Goal: Task Accomplishment & Management: Complete application form

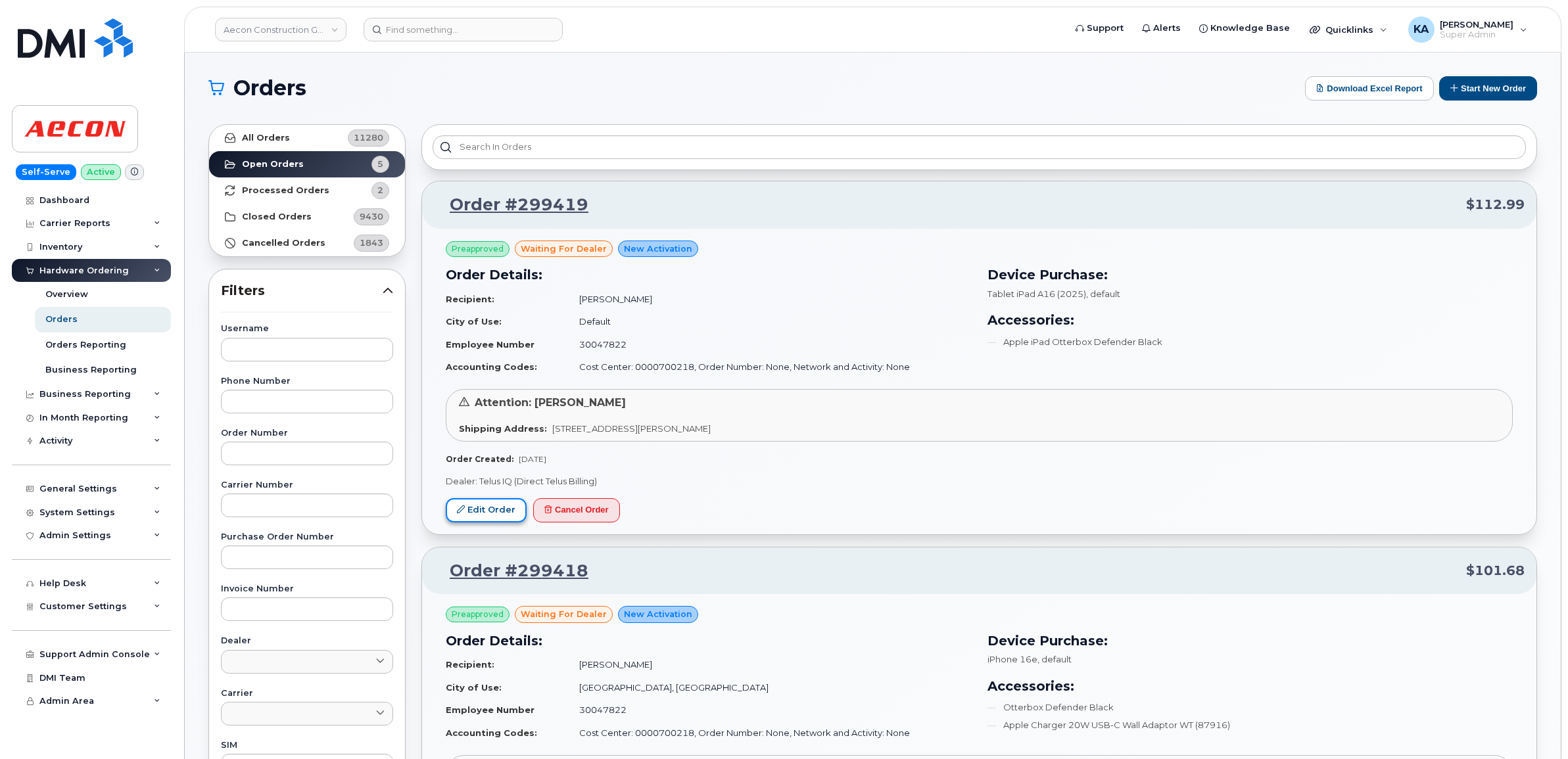
click at [483, 508] on link "Edit Order" at bounding box center [486, 510] width 81 height 24
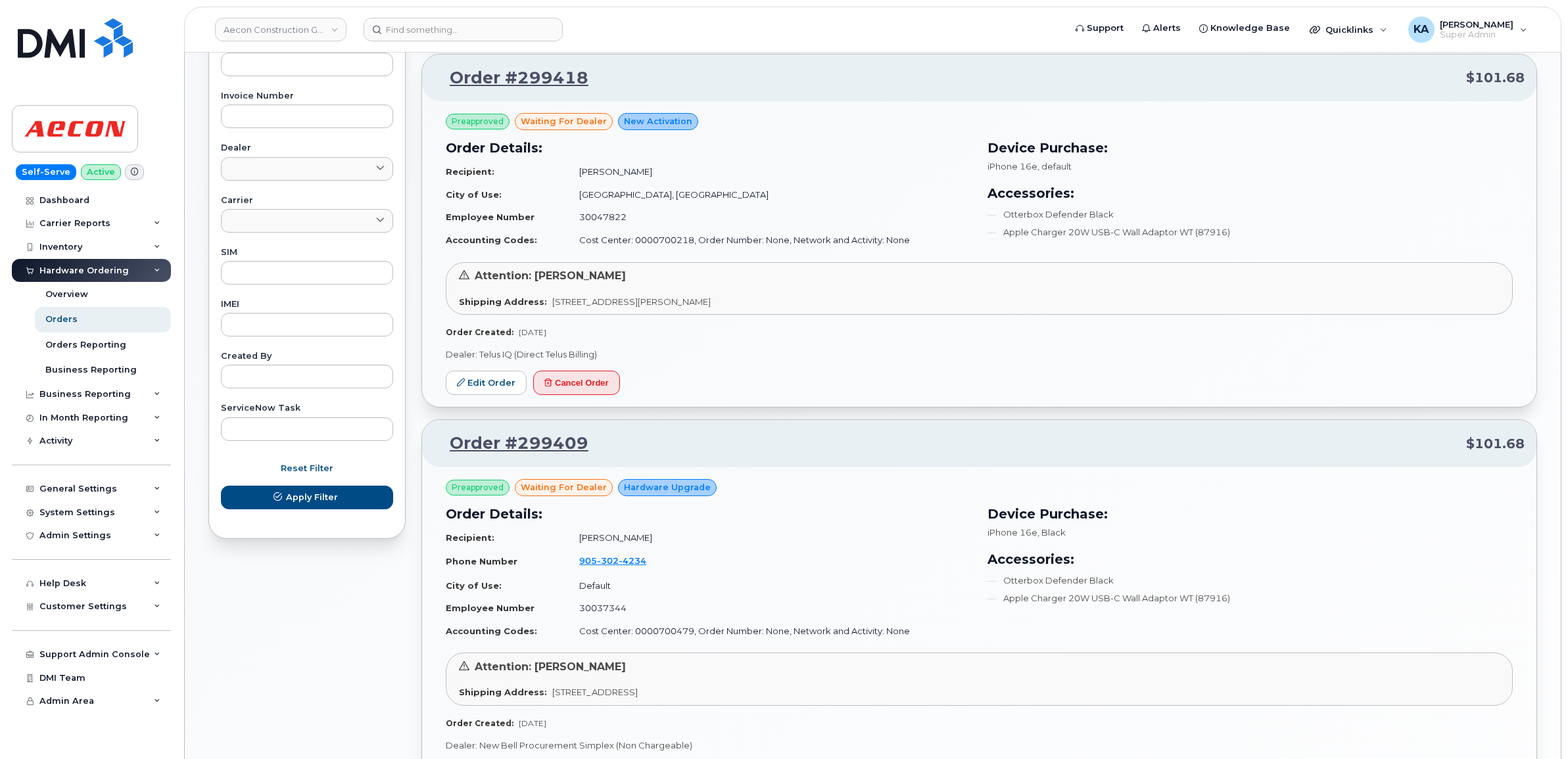
scroll to position [575, 0]
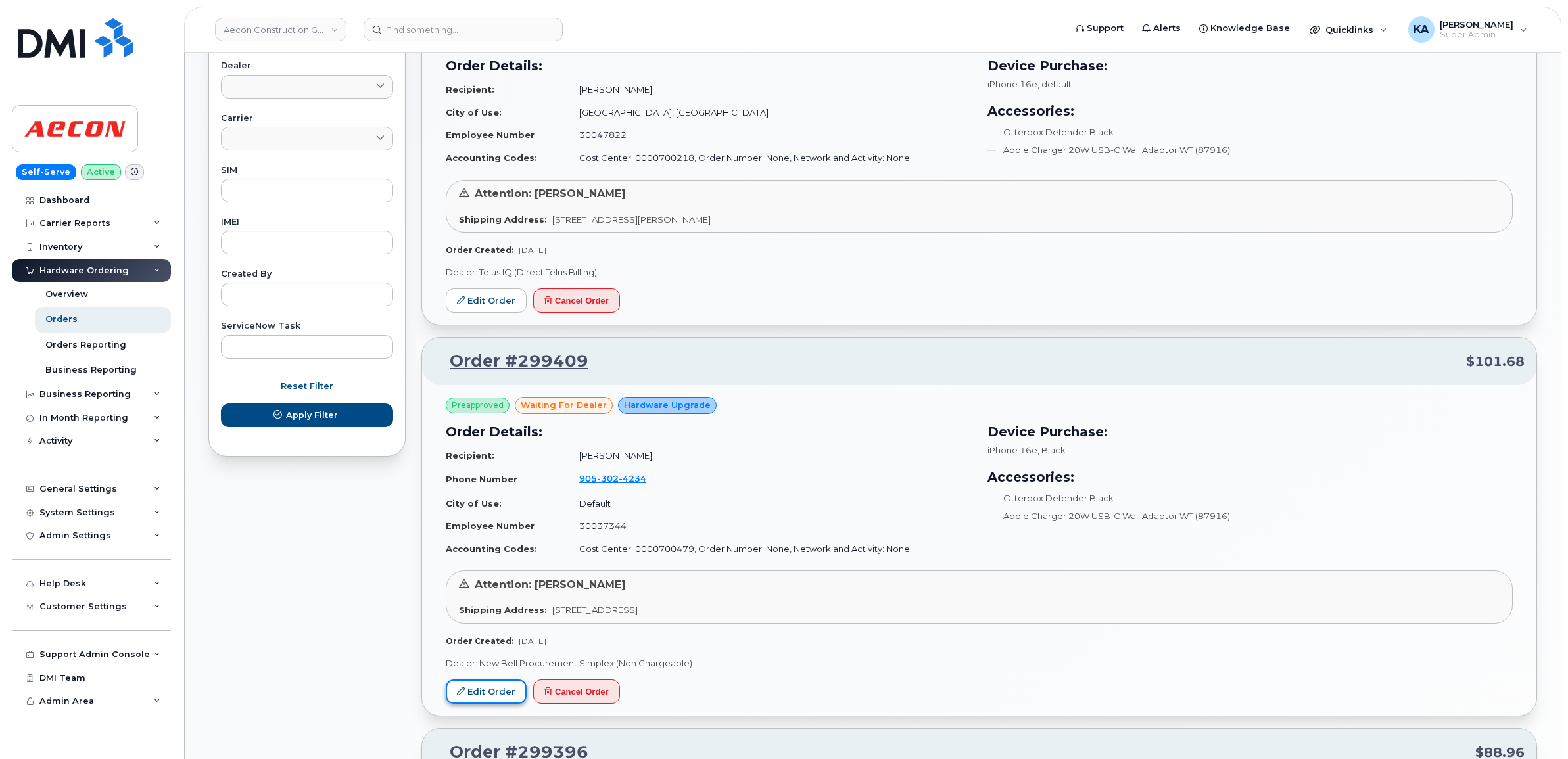
click at [483, 690] on link "Edit Order" at bounding box center [486, 691] width 81 height 24
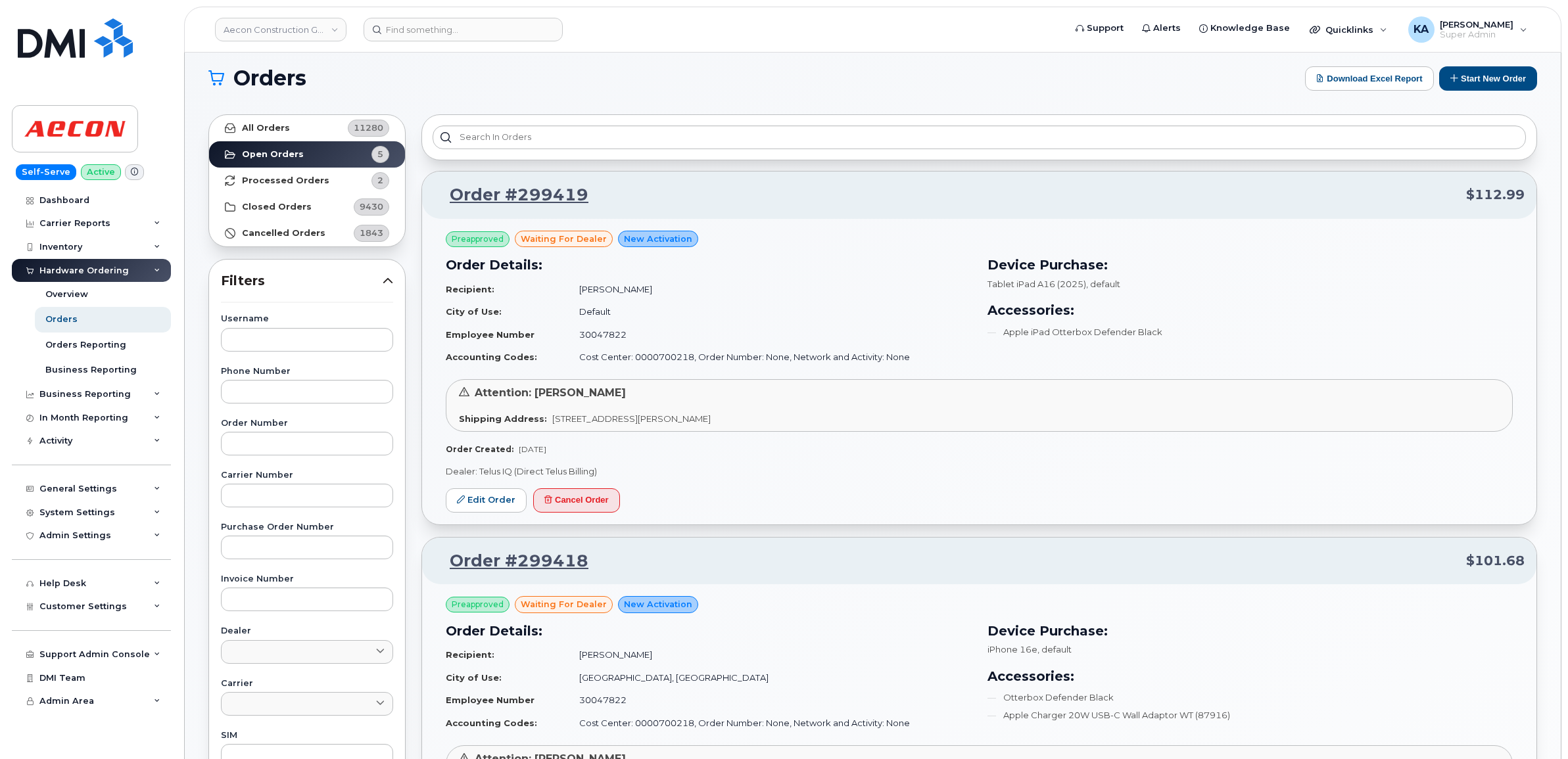
scroll to position [0, 0]
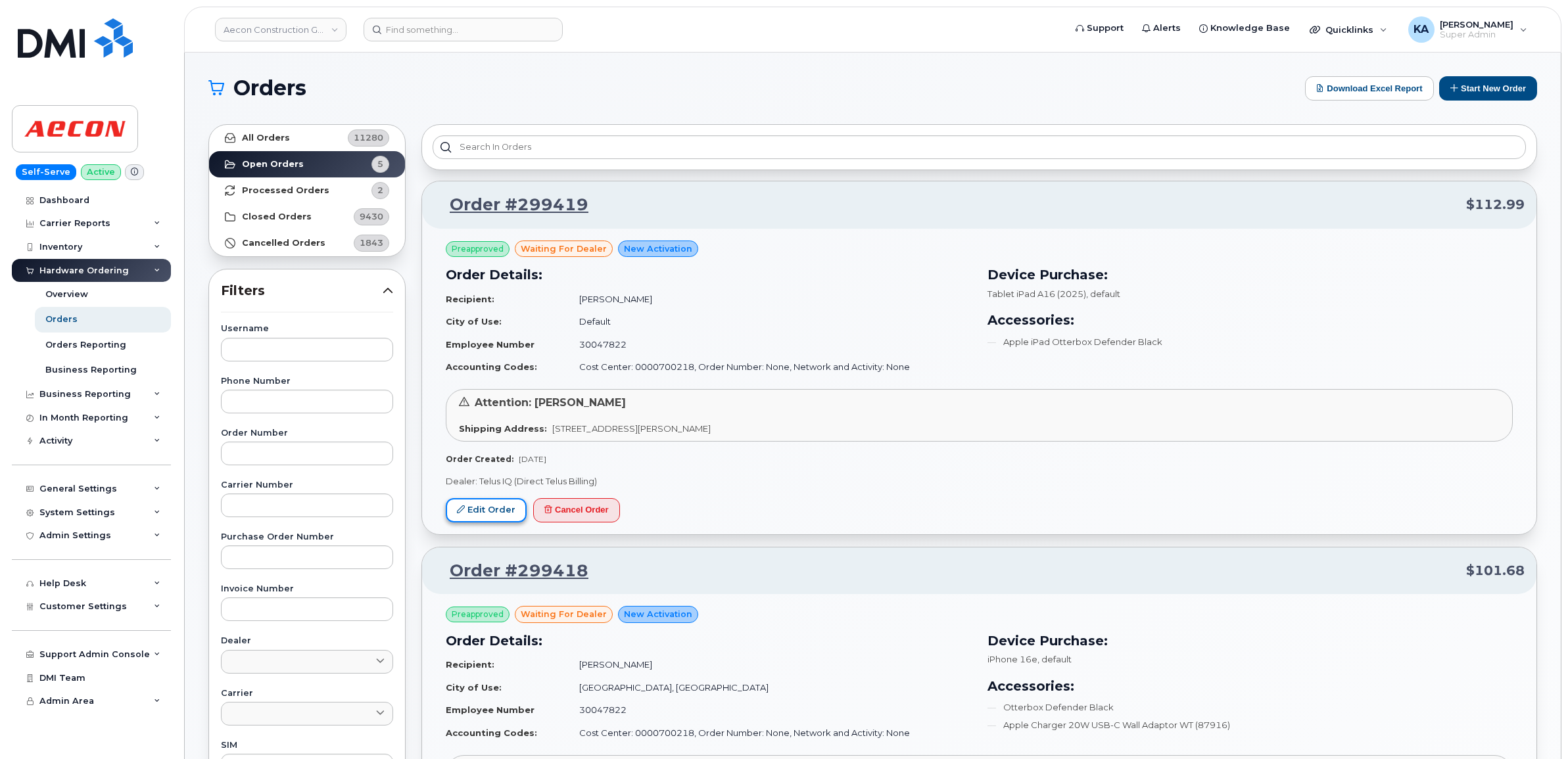
click at [480, 512] on link "Edit Order" at bounding box center [486, 510] width 81 height 24
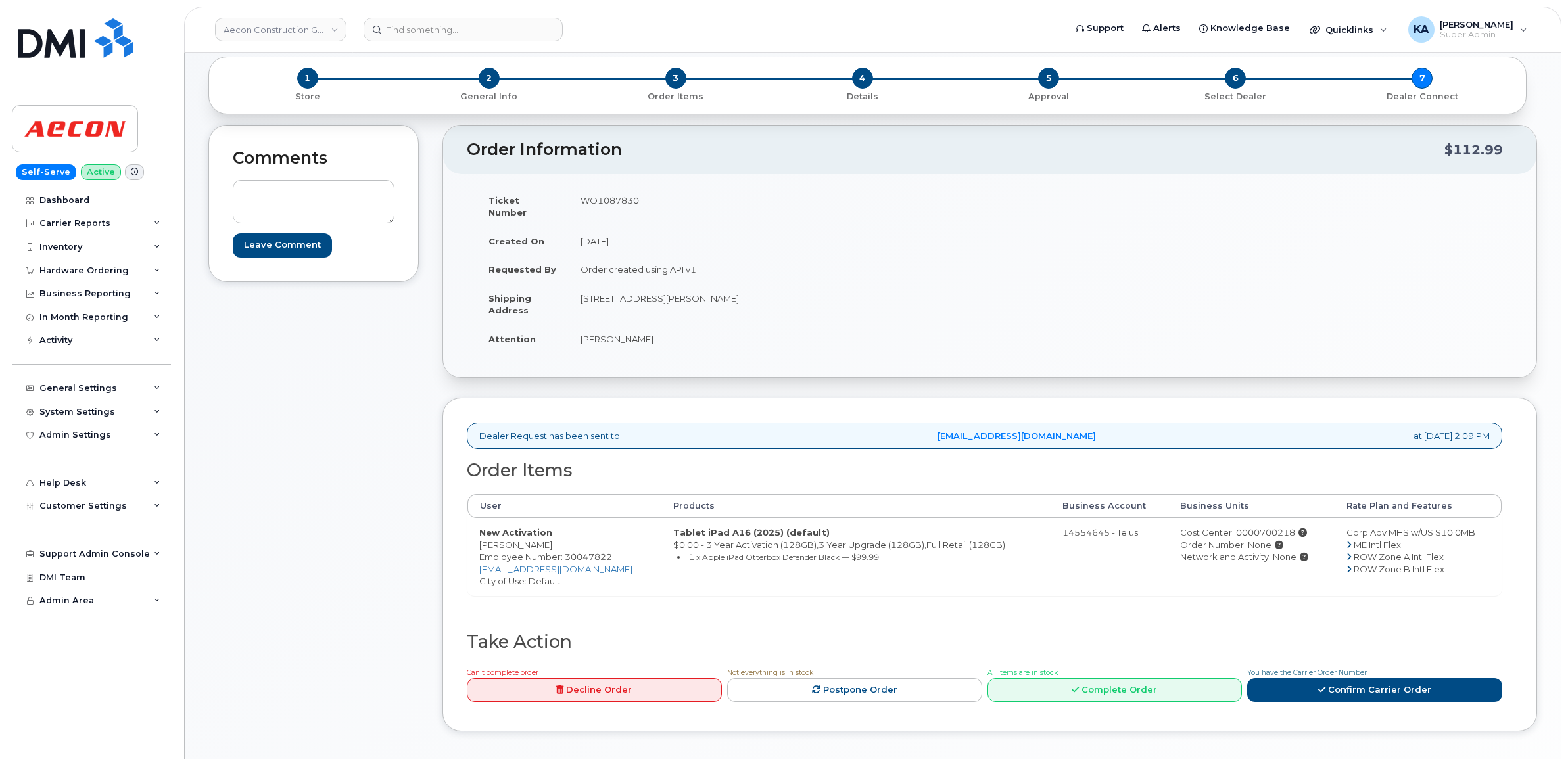
scroll to position [82, 0]
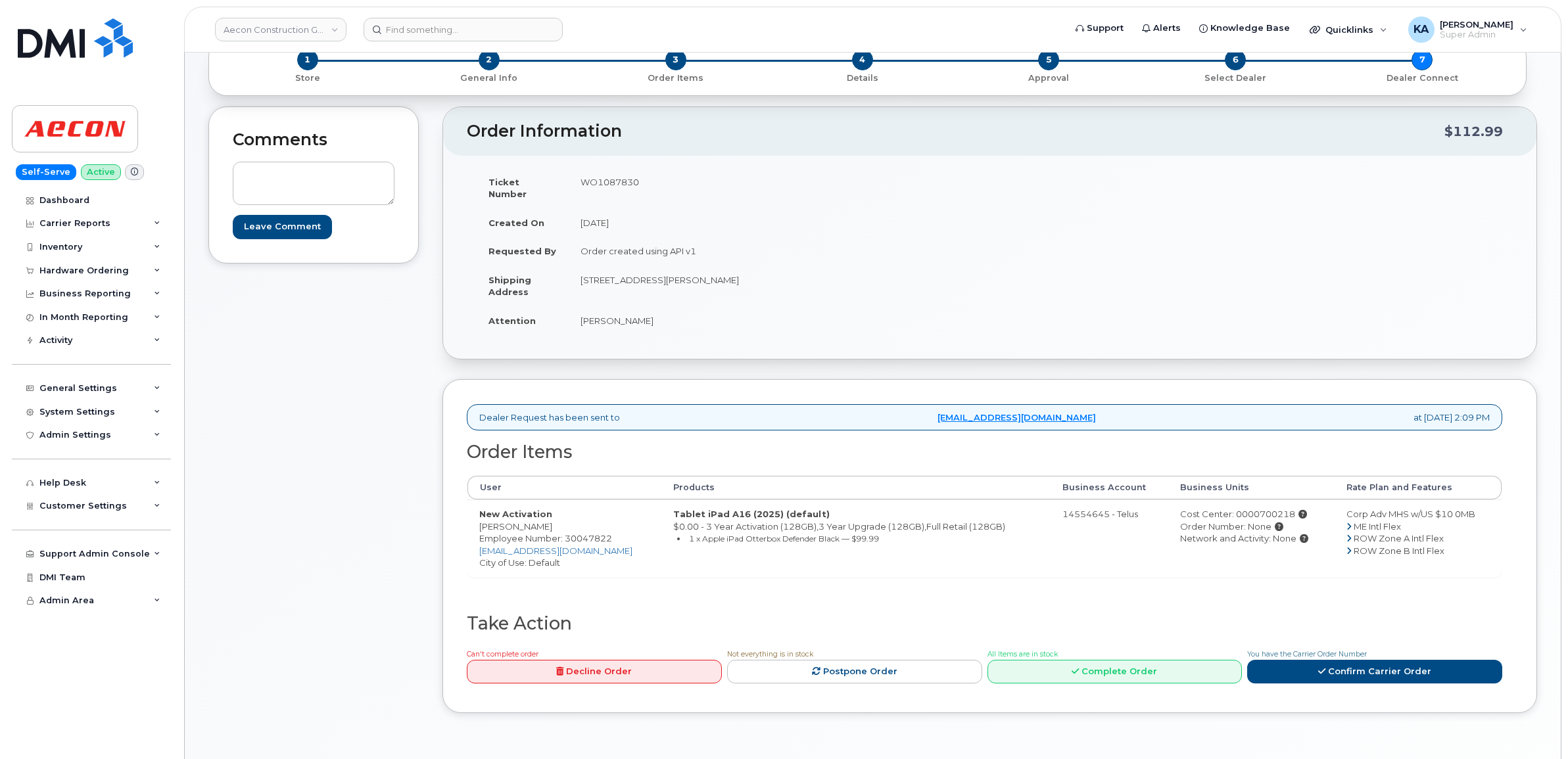
scroll to position [165, 0]
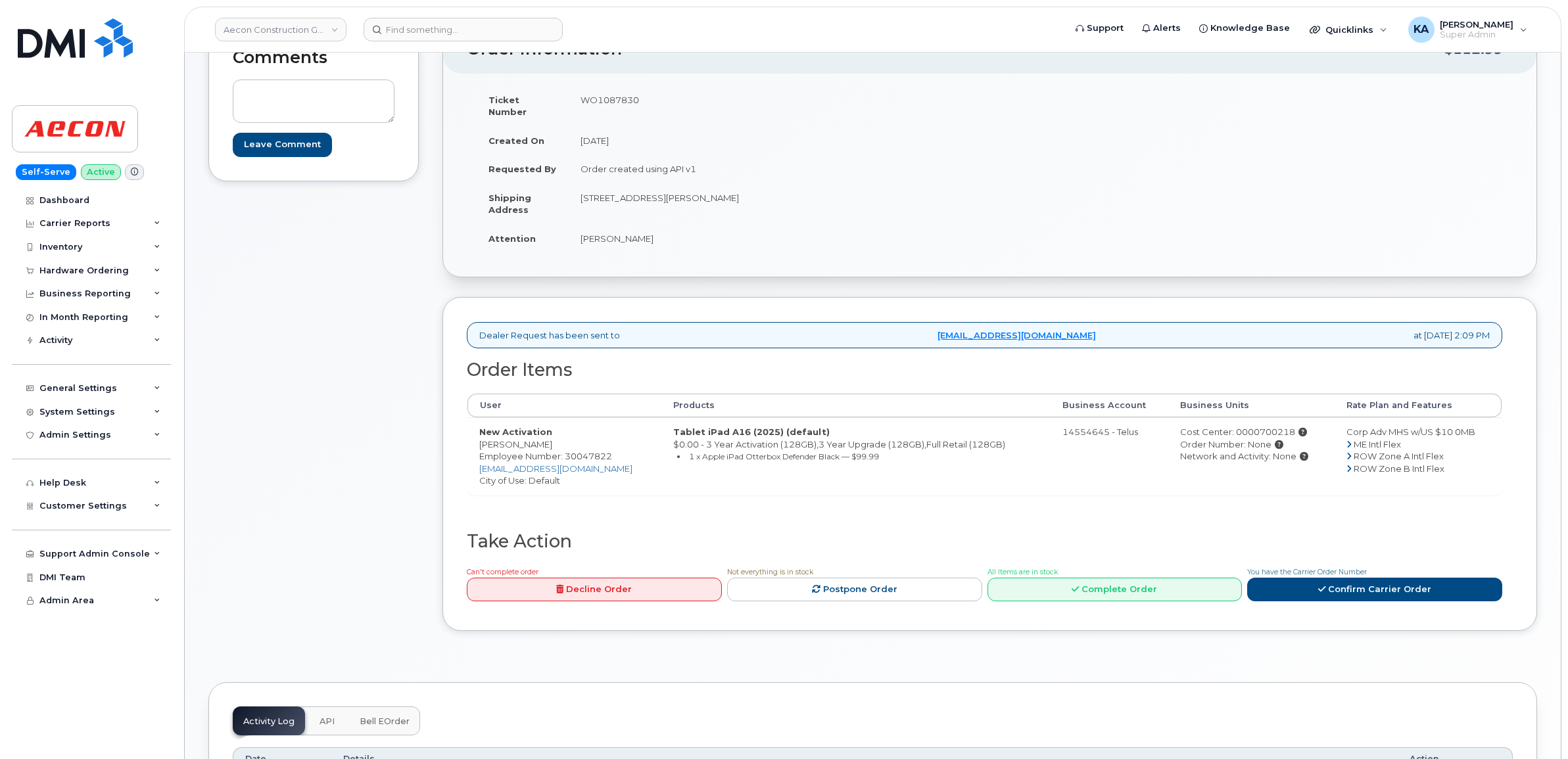
drag, startPoint x: 477, startPoint y: 434, endPoint x: 554, endPoint y: 435, distance: 77.0
click at [554, 435] on td "New Activation Josephine Wong Employee Number: 30047822 jowong@aecon.com City o…" at bounding box center [564, 456] width 194 height 77
drag, startPoint x: 554, startPoint y: 435, endPoint x: 540, endPoint y: 435, distance: 14.0
copy td "[PERSON_NAME]"
drag, startPoint x: 579, startPoint y: 100, endPoint x: 642, endPoint y: 103, distance: 63.1
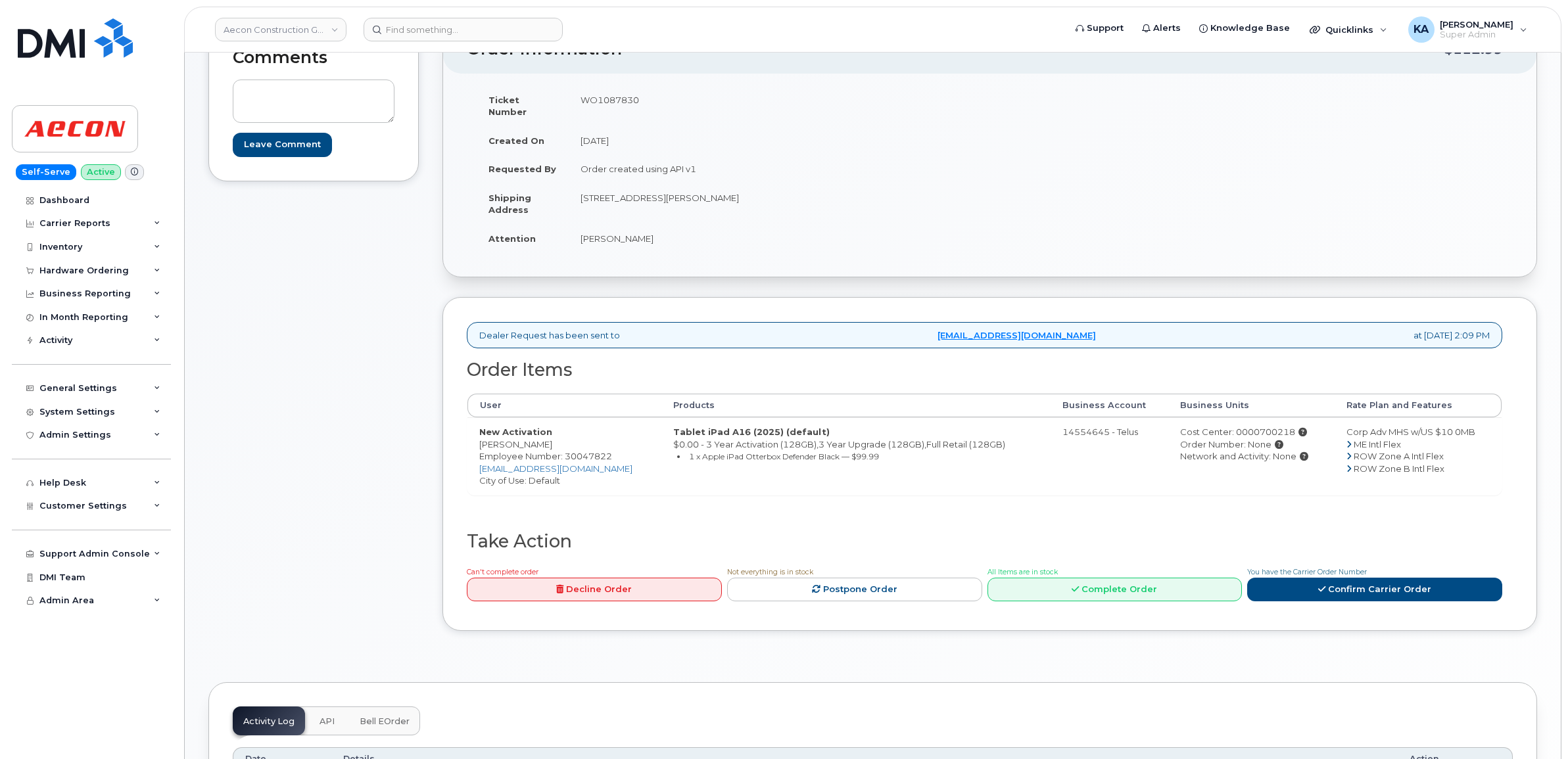
click at [642, 103] on td "WO1087830" at bounding box center [774, 106] width 411 height 41
drag, startPoint x: 642, startPoint y: 103, endPoint x: 626, endPoint y: 102, distance: 16.0
copy td "WO1087830"
drag, startPoint x: 475, startPoint y: 435, endPoint x: 554, endPoint y: 435, distance: 79.0
click at [554, 435] on td "New Activation Josephine Wong Employee Number: 30047822 jowong@aecon.com City o…" at bounding box center [564, 456] width 194 height 77
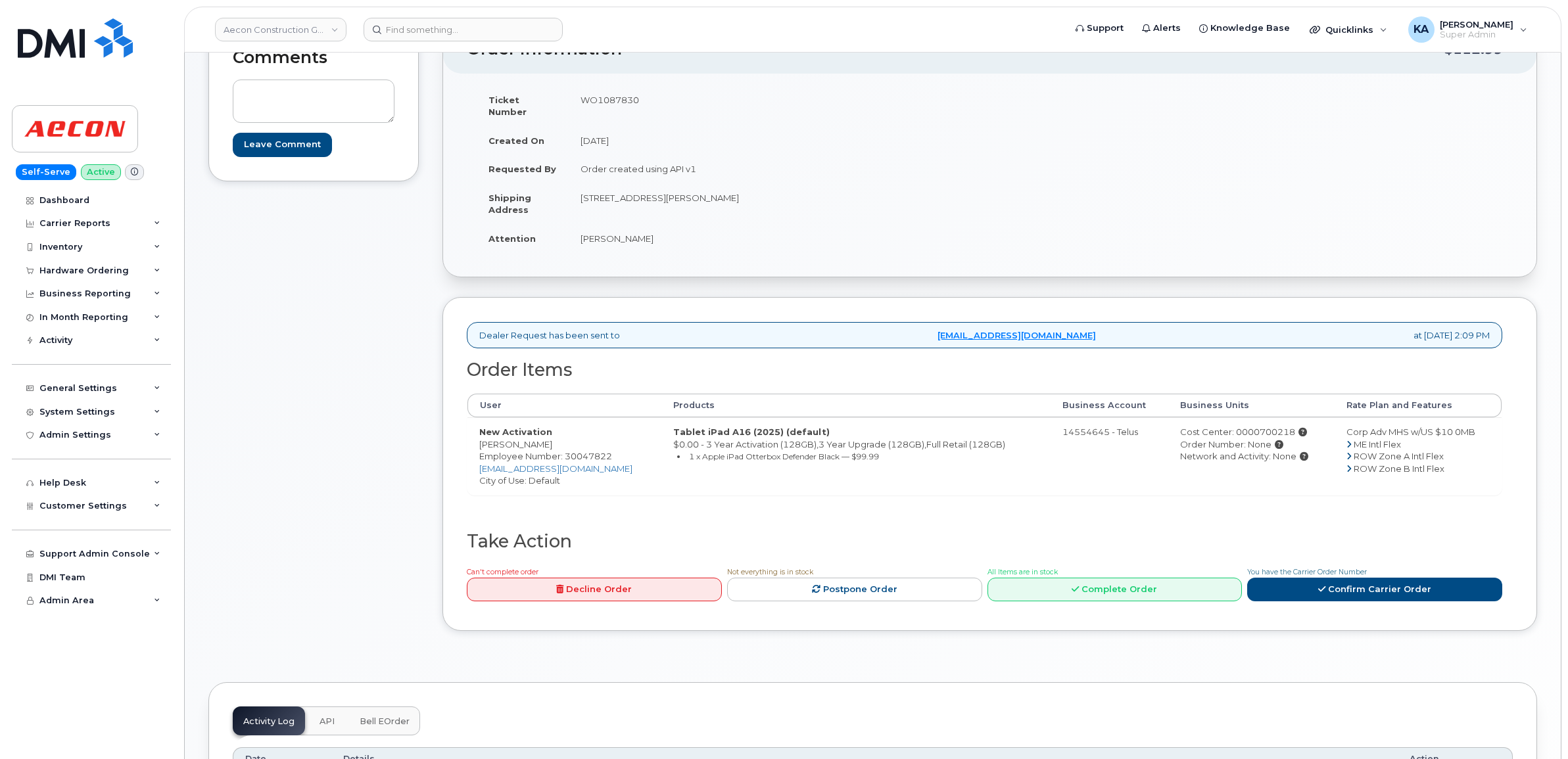
drag, startPoint x: 554, startPoint y: 435, endPoint x: 536, endPoint y: 434, distance: 18.0
copy td "[PERSON_NAME]"
drag, startPoint x: 574, startPoint y: 185, endPoint x: 674, endPoint y: 191, distance: 100.2
click at [674, 191] on td "[STREET_ADDRESS][PERSON_NAME]" at bounding box center [774, 203] width 411 height 41
drag, startPoint x: 674, startPoint y: 191, endPoint x: 664, endPoint y: 186, distance: 11.2
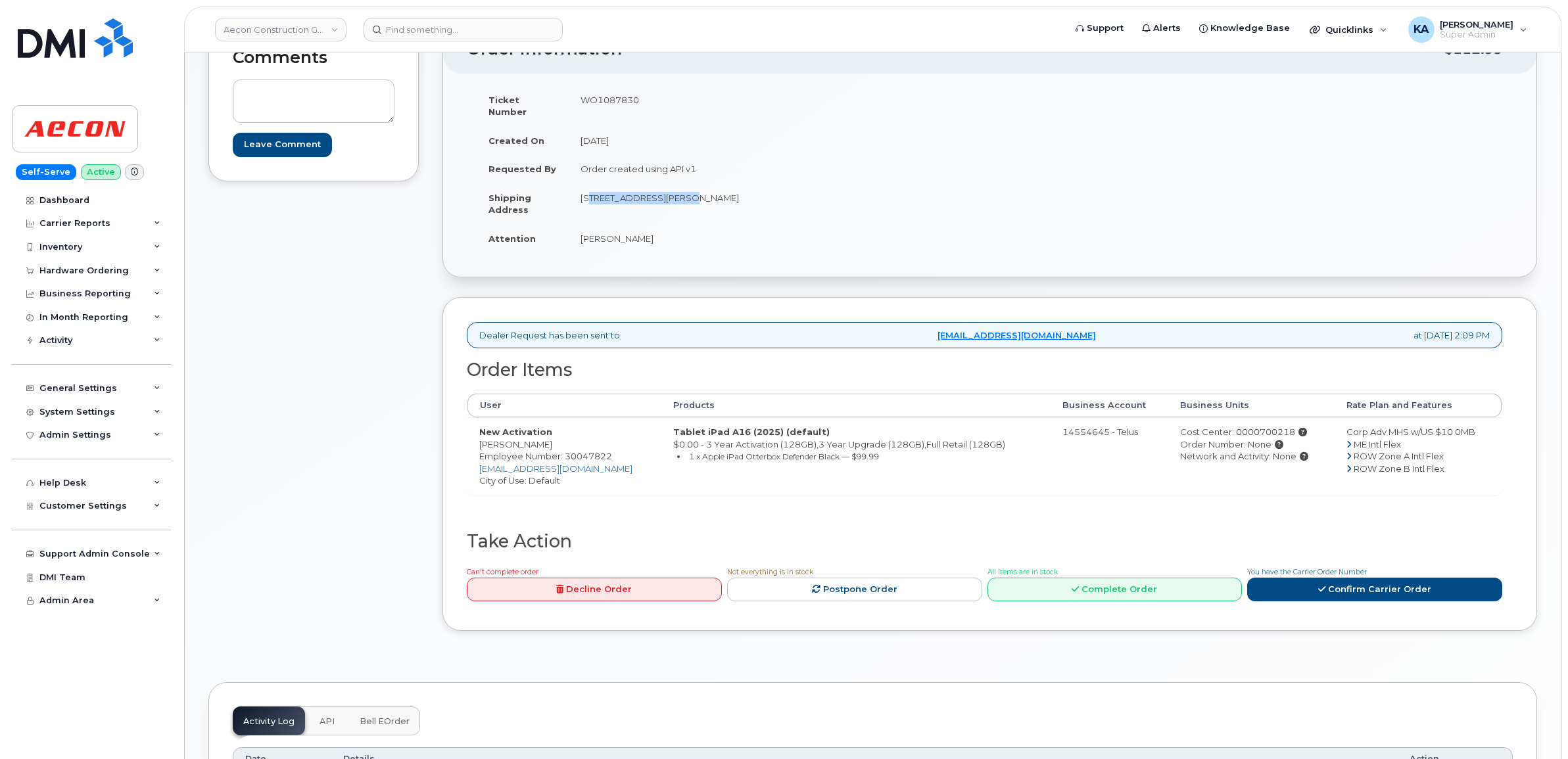
copy td "791 Miriam Crescent"
click at [698, 210] on td "[STREET_ADDRESS][PERSON_NAME]" at bounding box center [774, 203] width 411 height 41
drag, startPoint x: 674, startPoint y: 184, endPoint x: 718, endPoint y: 188, distance: 44.2
click at [718, 188] on td "[STREET_ADDRESS][PERSON_NAME]" at bounding box center [774, 203] width 411 height 41
copy td "Burlington"
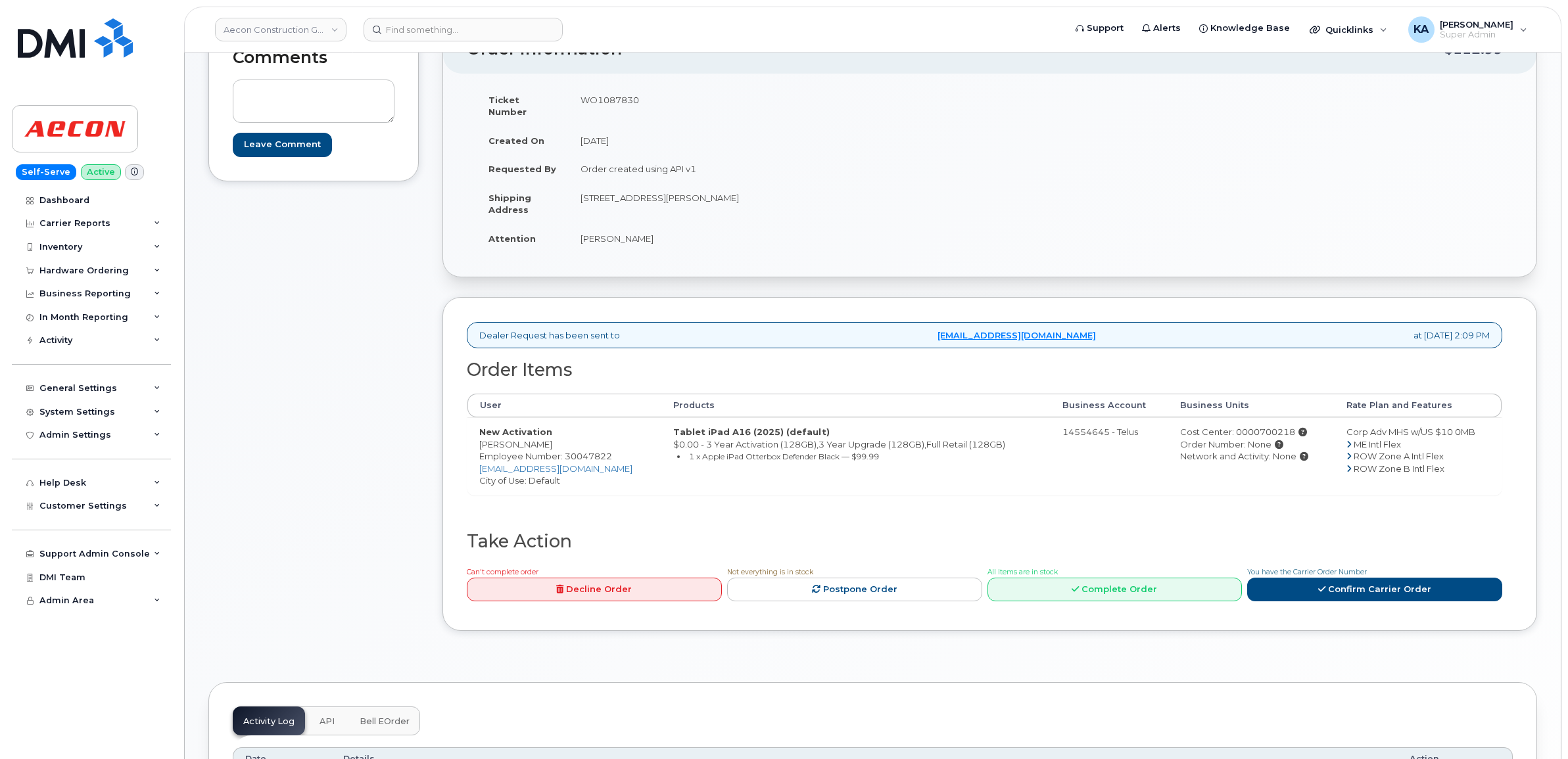
drag, startPoint x: 738, startPoint y: 184, endPoint x: 772, endPoint y: 182, distance: 34.1
click at [772, 183] on td "[STREET_ADDRESS][PERSON_NAME]" at bounding box center [774, 203] width 411 height 41
drag, startPoint x: 772, startPoint y: 182, endPoint x: 761, endPoint y: 185, distance: 11.4
copy td "L7S2B7"
click at [1338, 578] on link "Confirm Carrier Order" at bounding box center [1374, 590] width 255 height 24
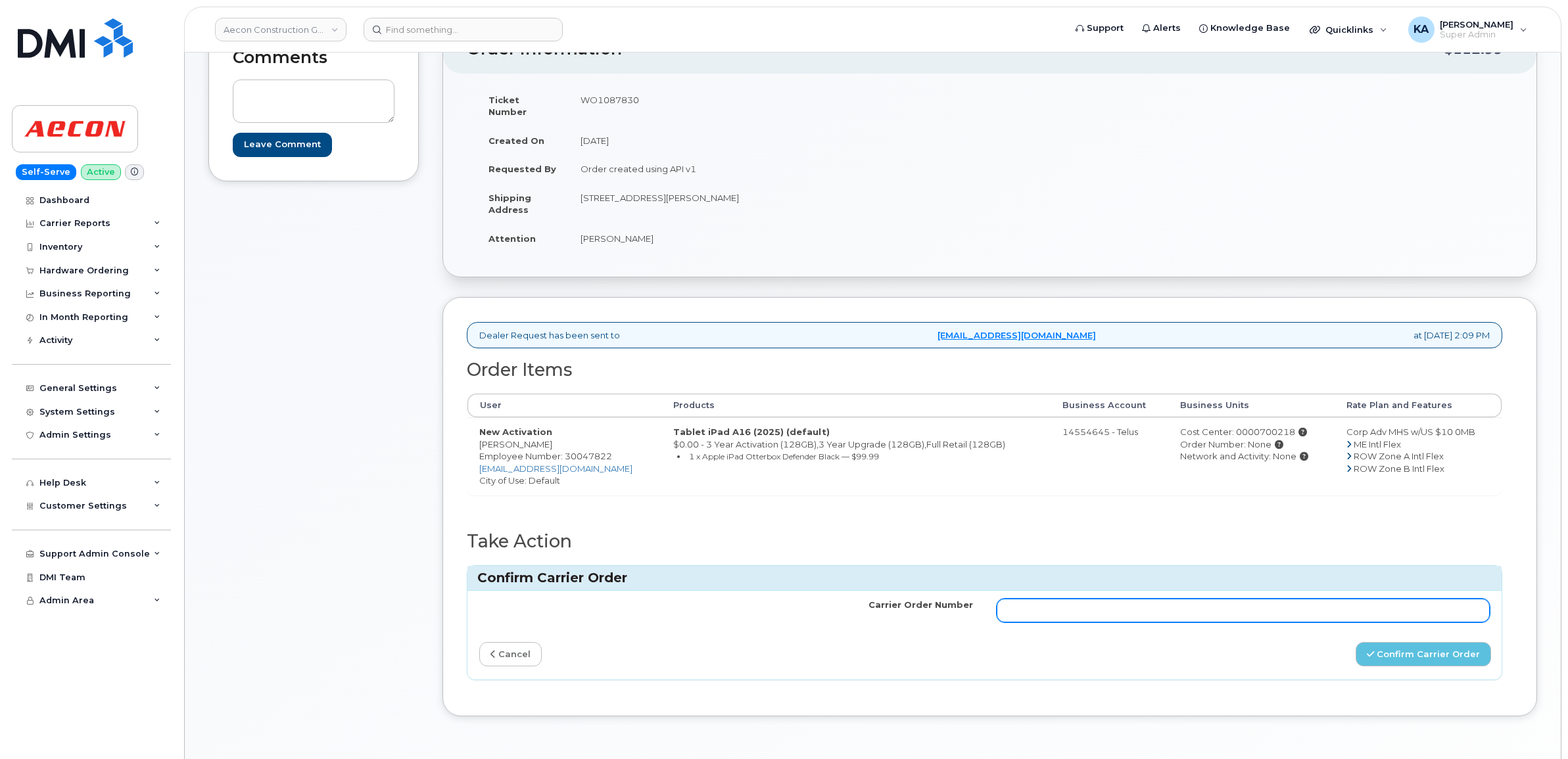
click at [1079, 599] on input "Carrier Order Number" at bounding box center [1243, 610] width 494 height 24
paste input "TL60023069"
type input "TL60023069"
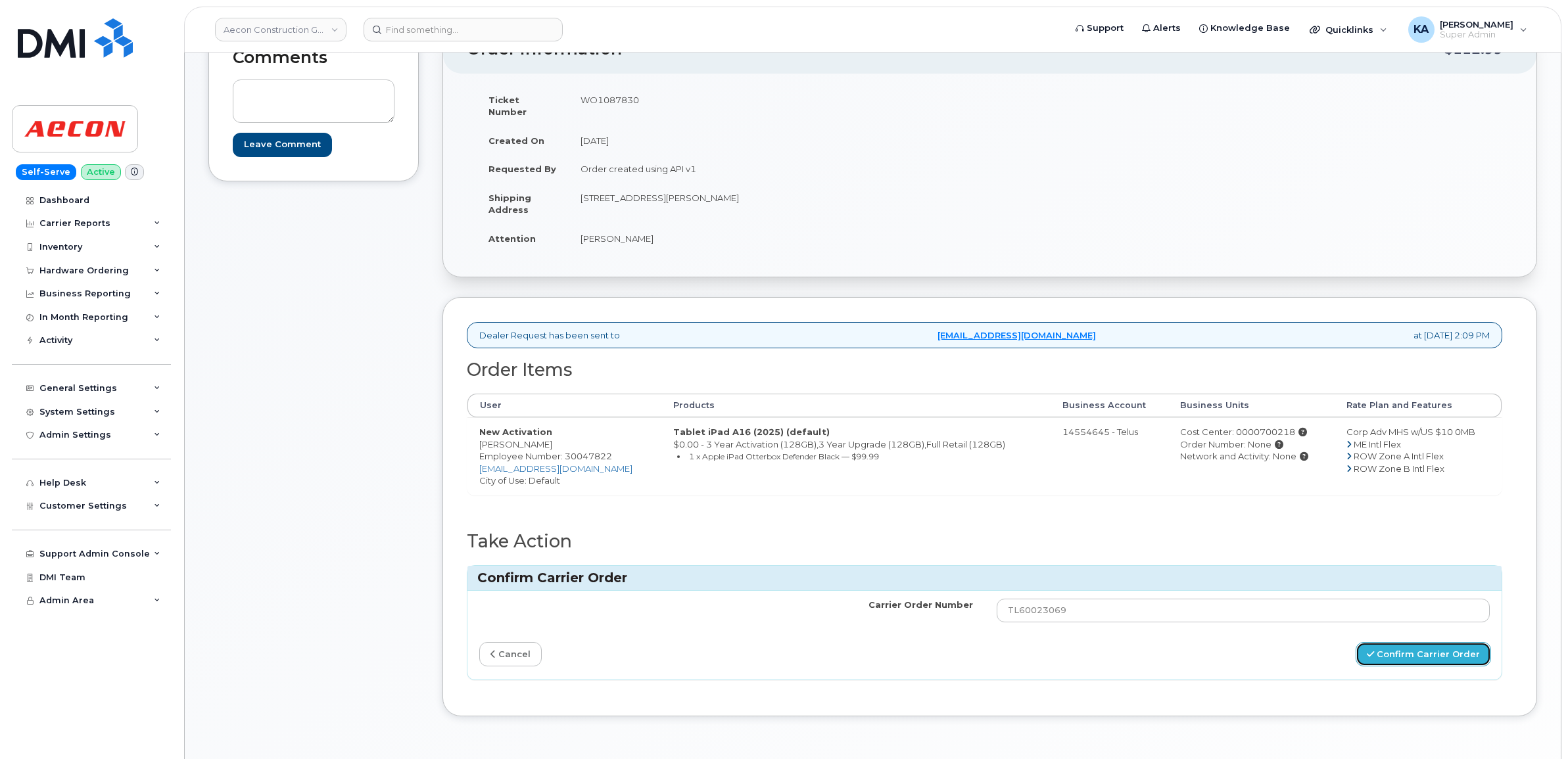
click at [1401, 646] on button "Confirm Carrier Order" at bounding box center [1424, 654] width 136 height 24
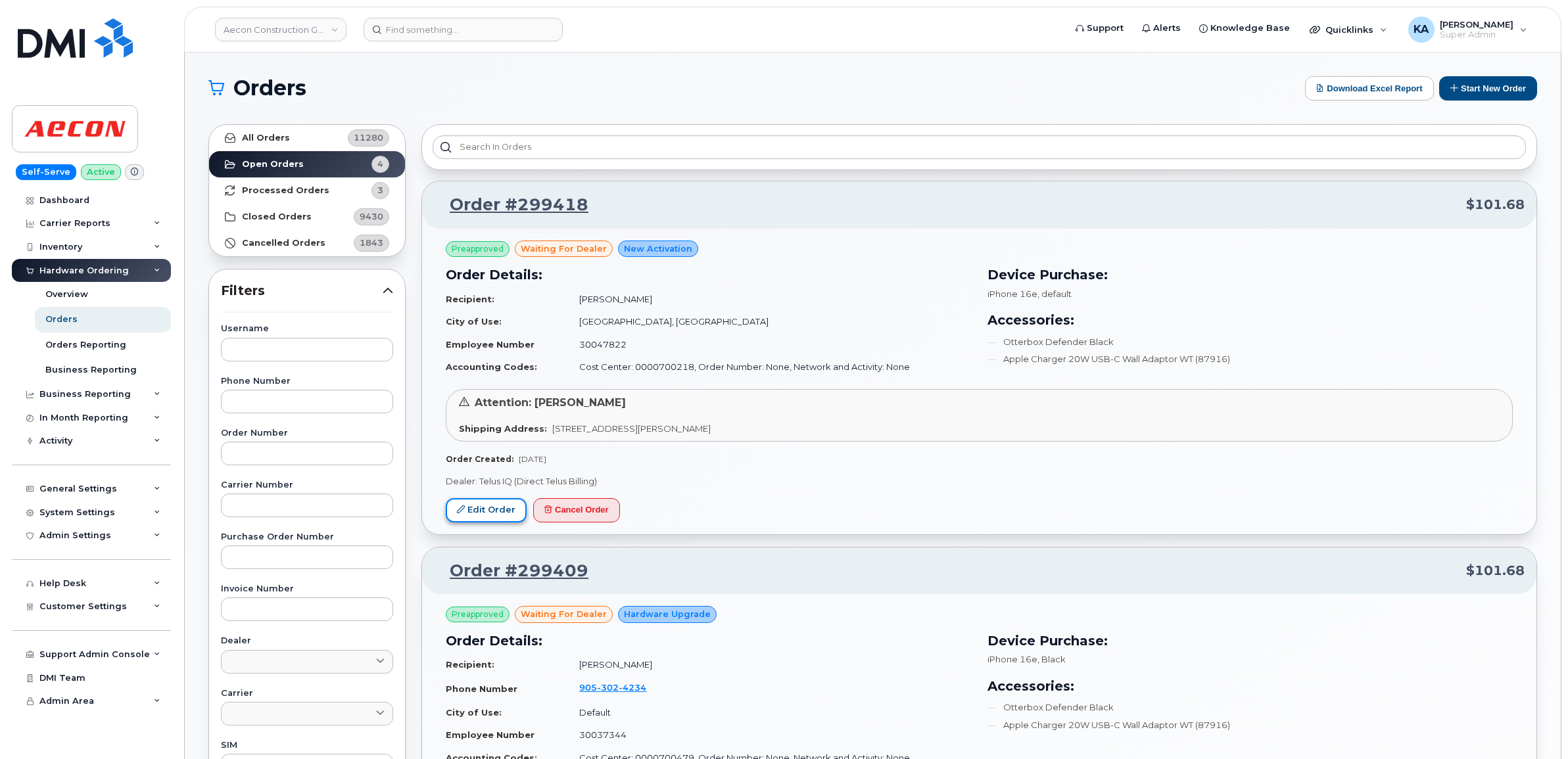
click at [463, 505] on link "Edit Order" at bounding box center [486, 510] width 81 height 24
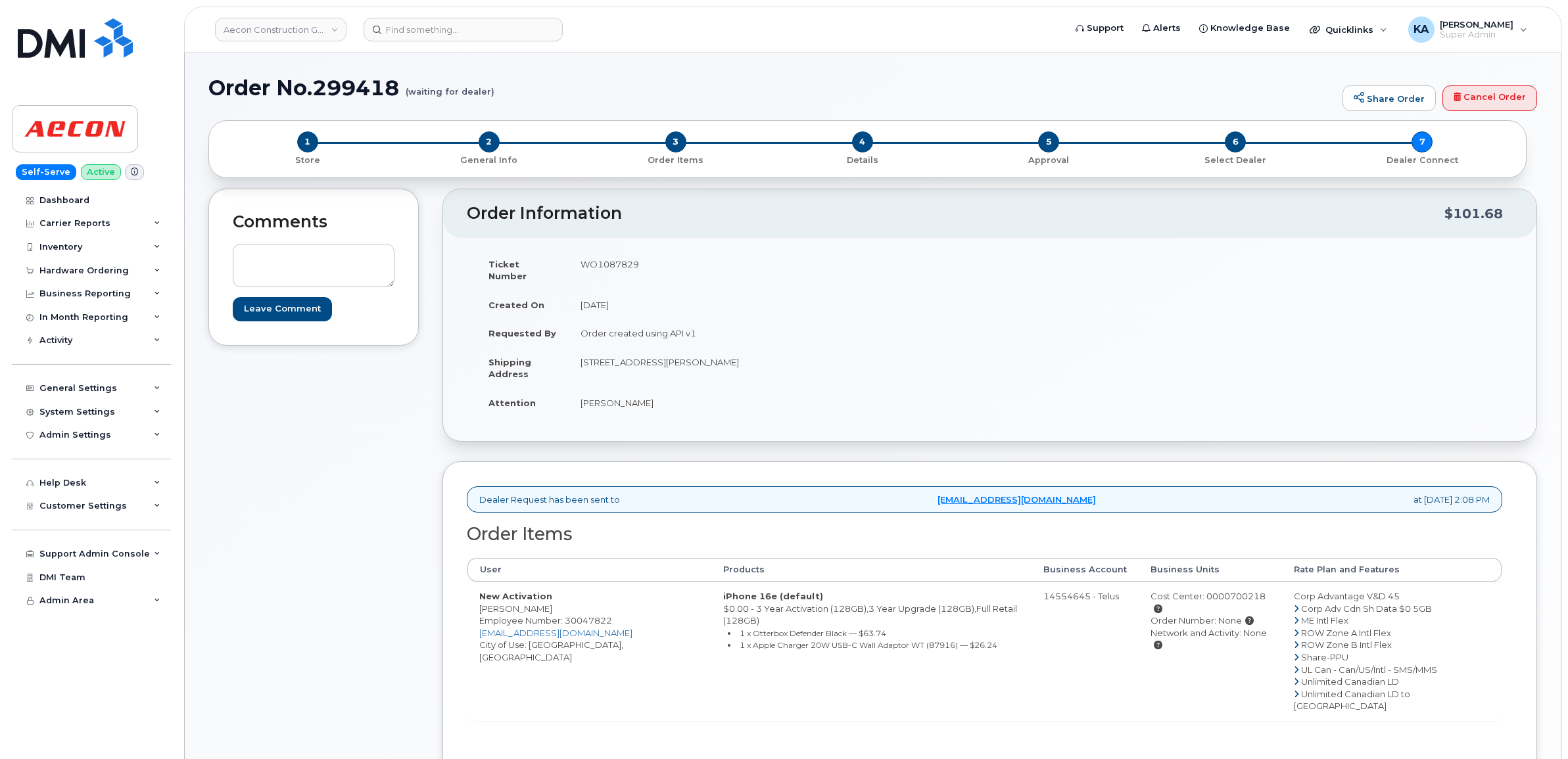
drag, startPoint x: 474, startPoint y: 601, endPoint x: 550, endPoint y: 605, distance: 76.1
click at [550, 605] on td "New Activation [PERSON_NAME] Employee Number: 30047822 [EMAIL_ADDRESS][DOMAIN_N…" at bounding box center [589, 650] width 244 height 139
drag, startPoint x: 550, startPoint y: 605, endPoint x: 541, endPoint y: 599, distance: 10.8
copy td "[PERSON_NAME]"
drag, startPoint x: 573, startPoint y: 263, endPoint x: 648, endPoint y: 270, distance: 75.3
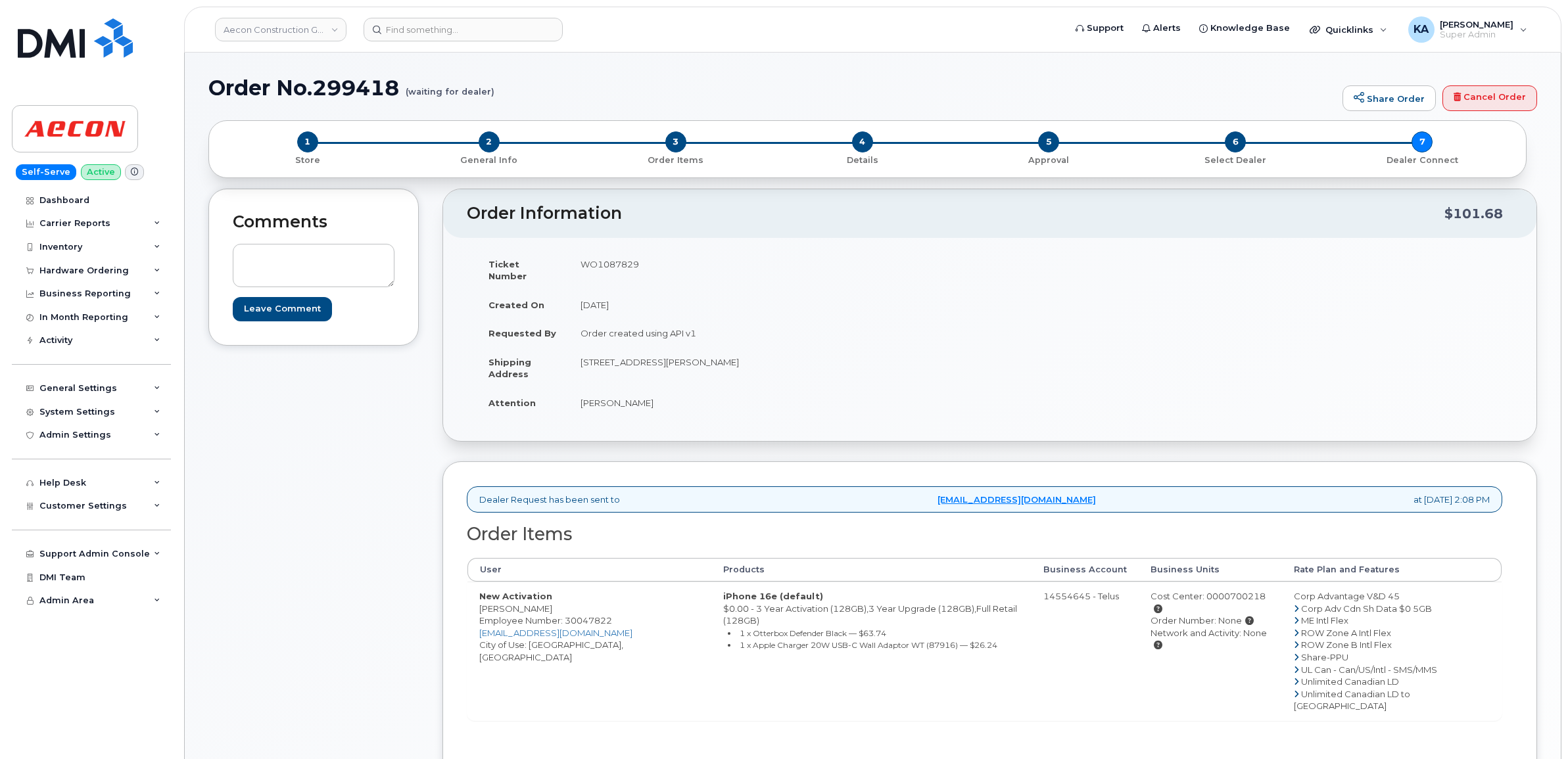
click at [648, 270] on td "WO1087829" at bounding box center [774, 270] width 411 height 41
drag, startPoint x: 648, startPoint y: 270, endPoint x: 622, endPoint y: 267, distance: 26.2
copy td "WO1087829"
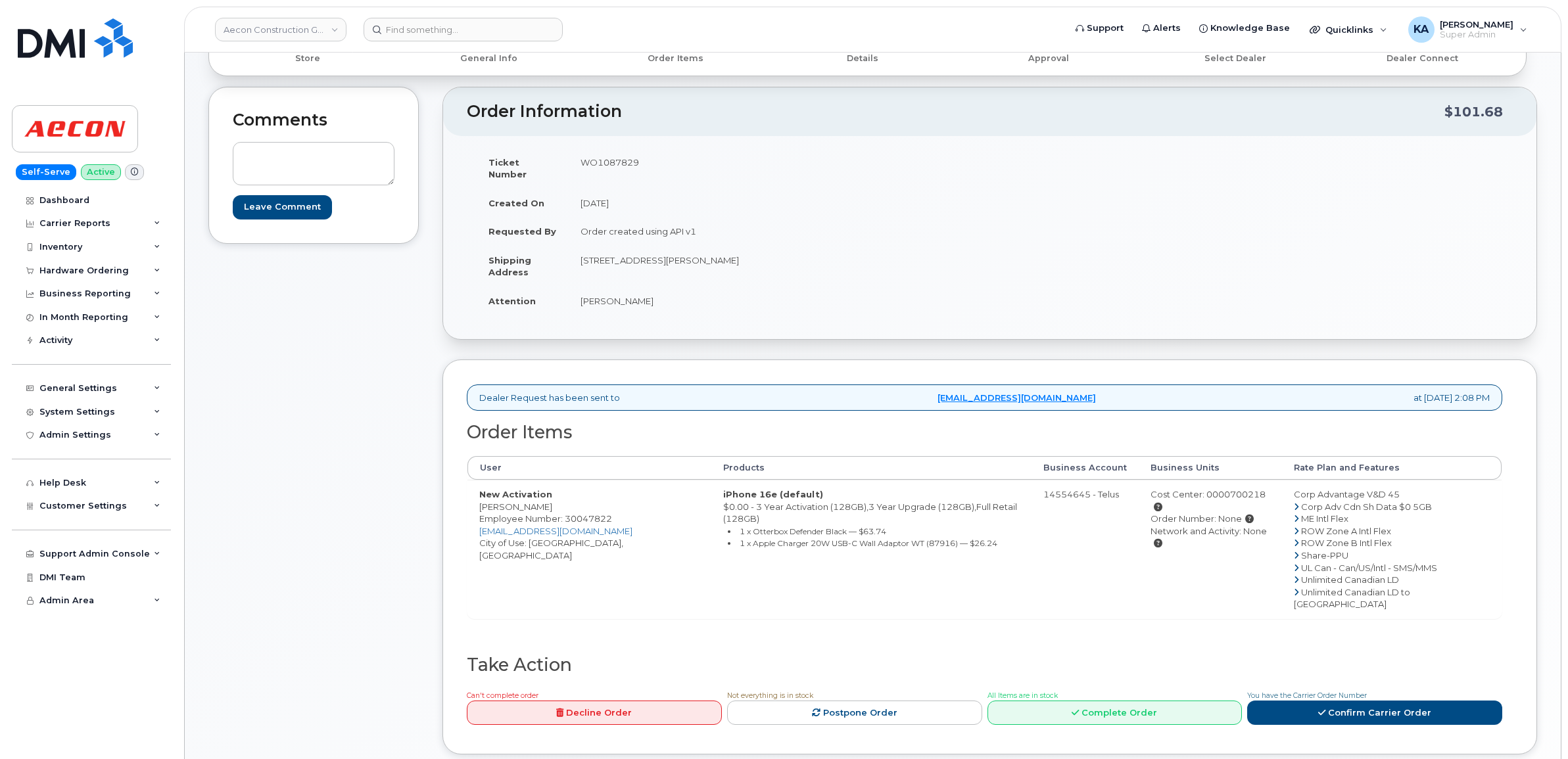
scroll to position [165, 0]
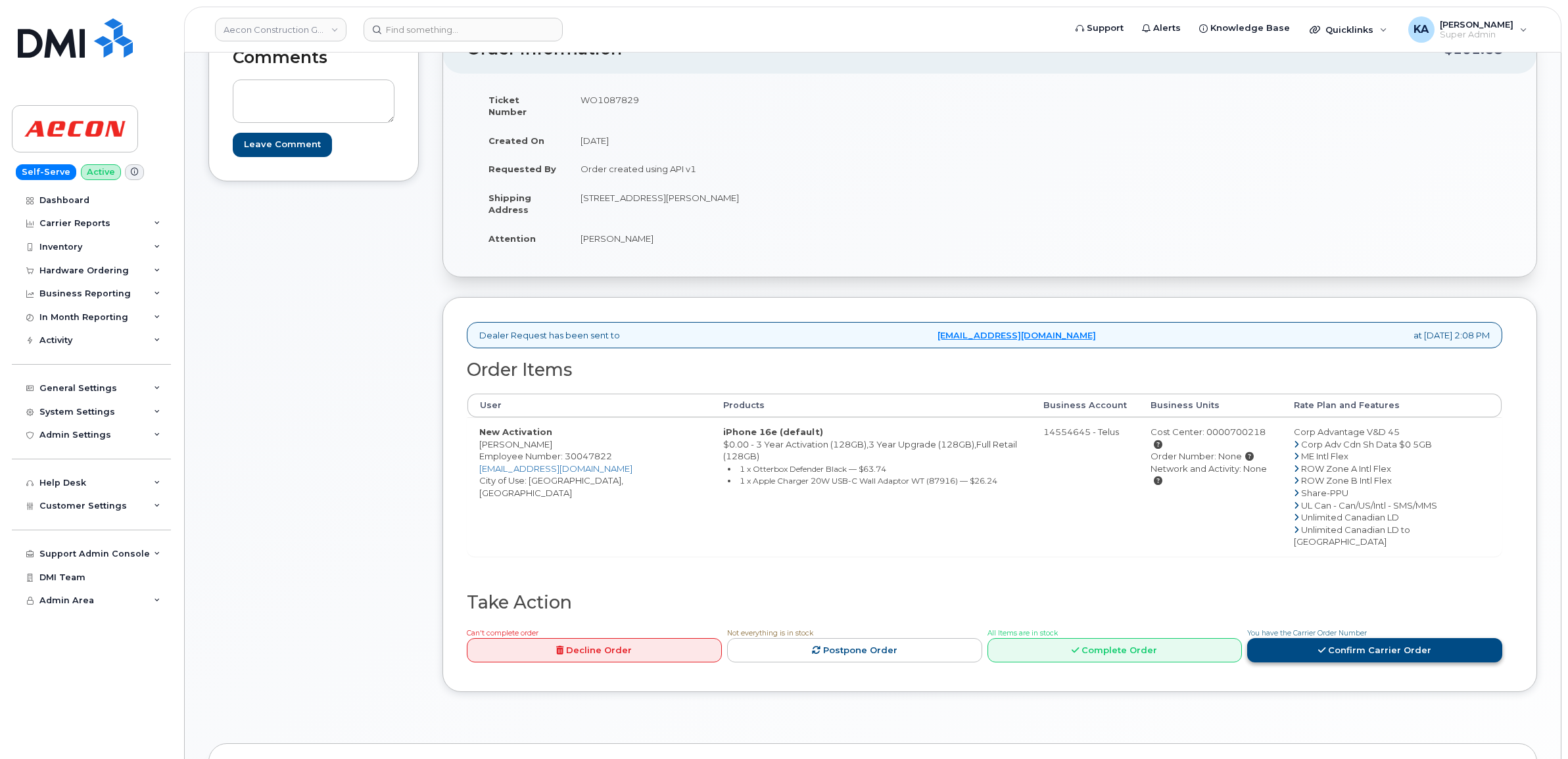
click at [1285, 638] on link "Confirm Carrier Order" at bounding box center [1374, 650] width 255 height 24
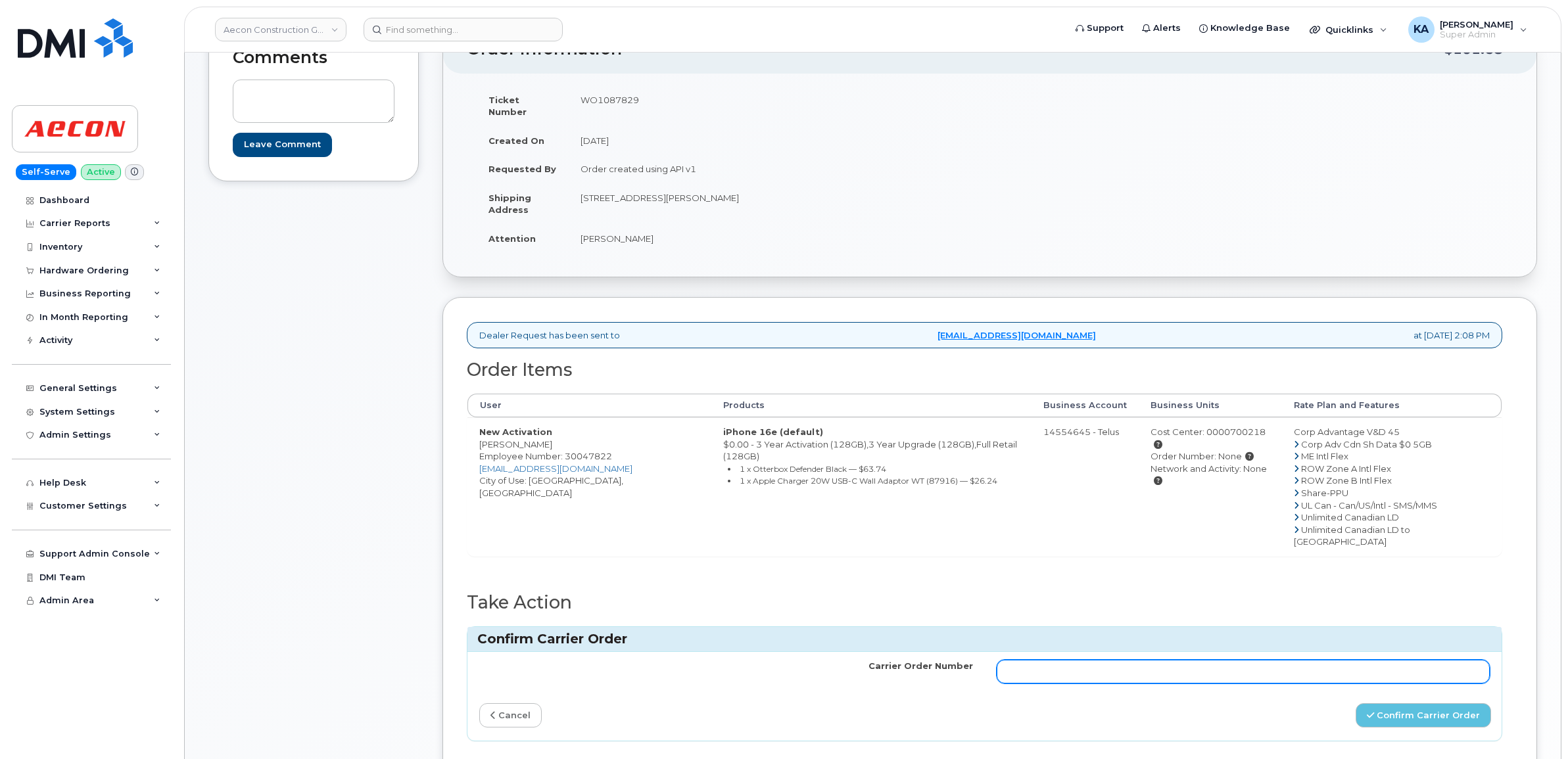
click at [1056, 660] on input "Carrier Order Number" at bounding box center [1243, 672] width 494 height 24
paste input "TL60023077"
type input "TL60023077"
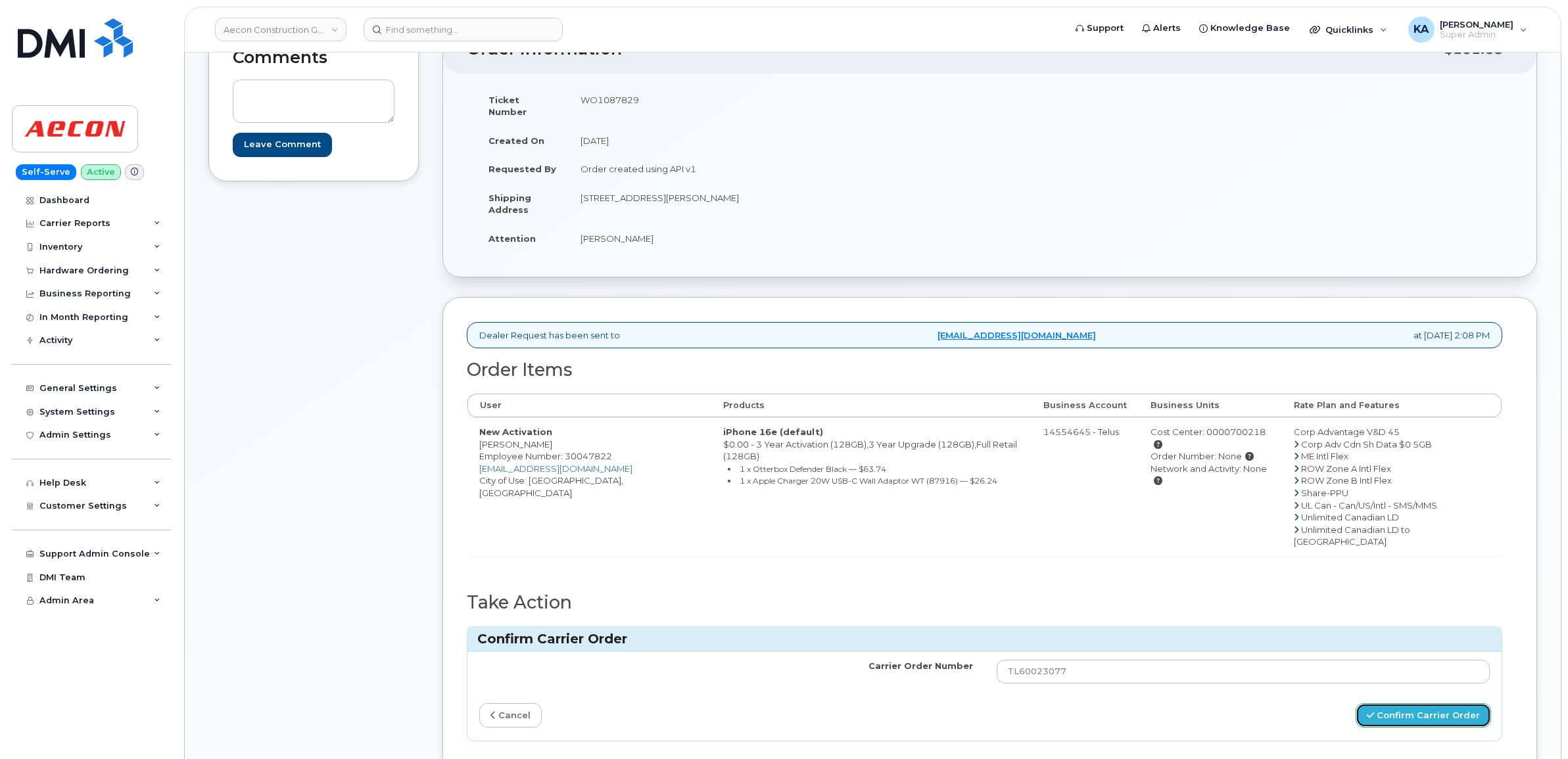
click at [1410, 703] on button "Confirm Carrier Order" at bounding box center [1424, 715] width 136 height 24
